Goal: Task Accomplishment & Management: Complete application form

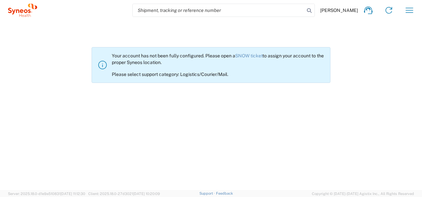
click at [230, 178] on agx-not-allowed "Your account has not been fully configured. Please open a SNOW ticket to assign…" at bounding box center [211, 105] width 422 height 169
click at [259, 57] on link "SNOW ticket" at bounding box center [248, 55] width 27 height 5
